Goal: Register for event/course

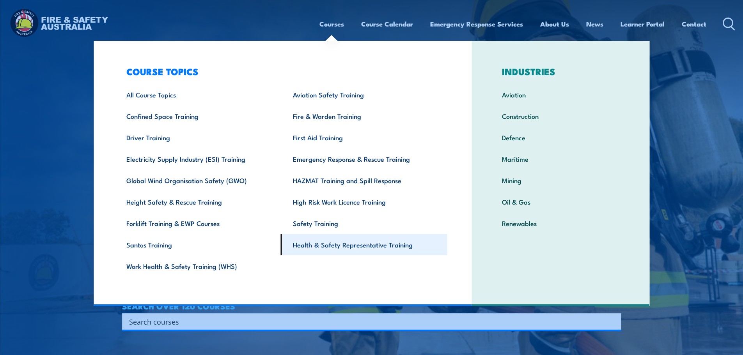
click at [343, 244] on link "Health & Safety Representative Training" at bounding box center [364, 244] width 166 height 21
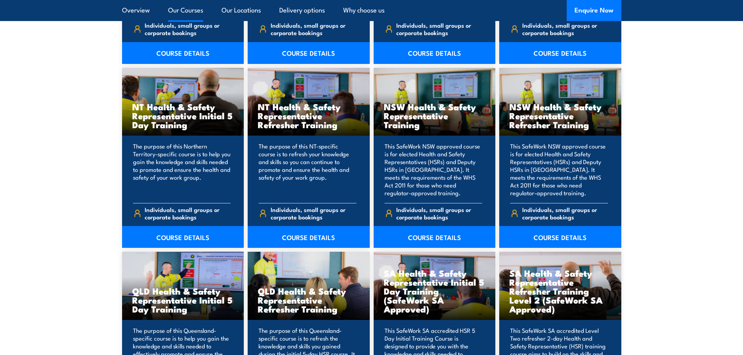
scroll to position [1014, 0]
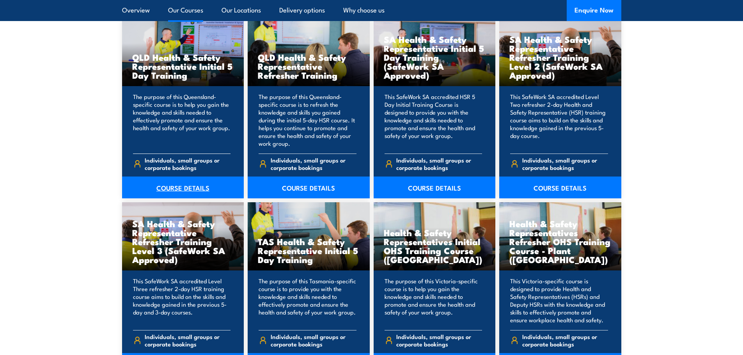
click at [163, 193] on link "COURSE DETAILS" at bounding box center [183, 188] width 122 height 22
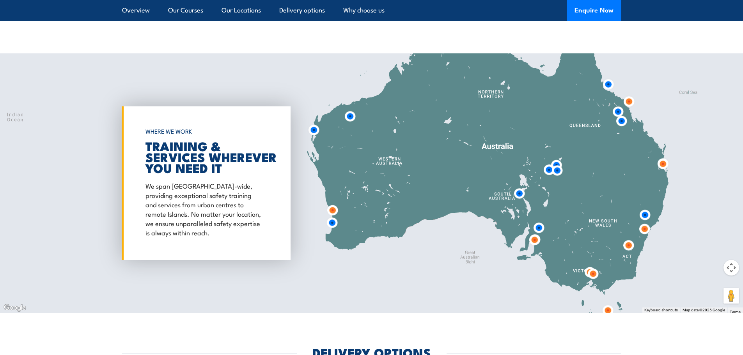
scroll to position [1638, 0]
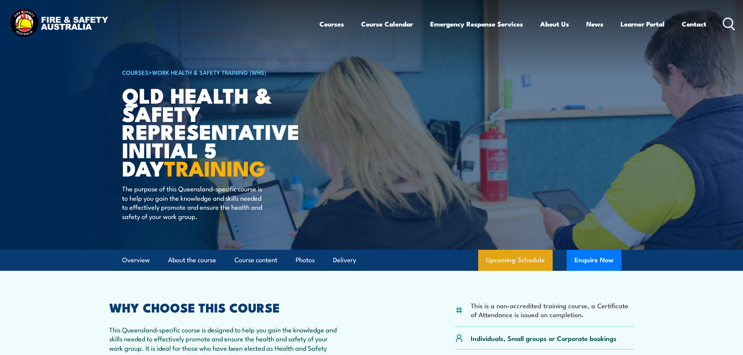
click at [498, 250] on link "Upcoming Schedule" at bounding box center [515, 260] width 74 height 21
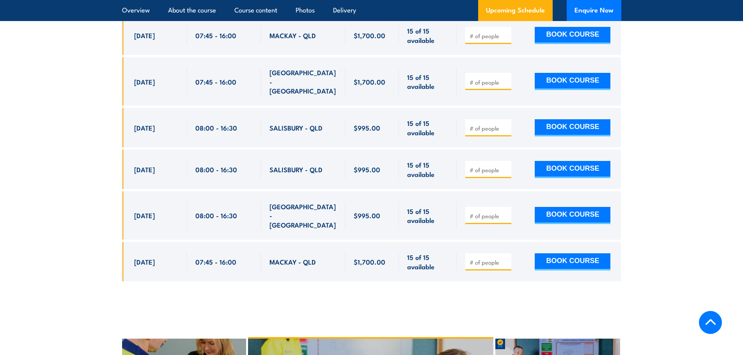
scroll to position [1896, 0]
